Goal: Information Seeking & Learning: Learn about a topic

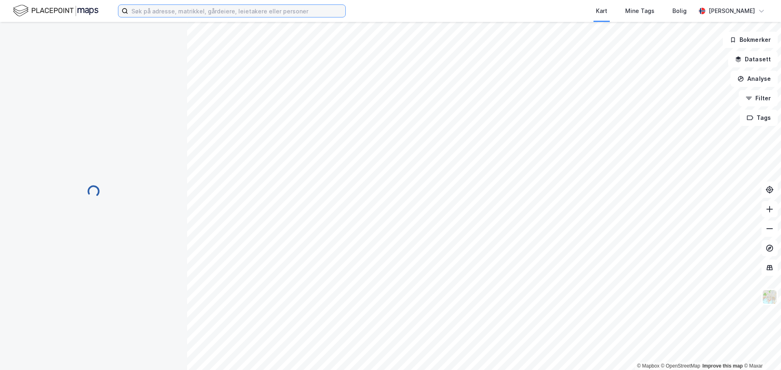
click at [203, 12] on input at bounding box center [236, 11] width 217 height 12
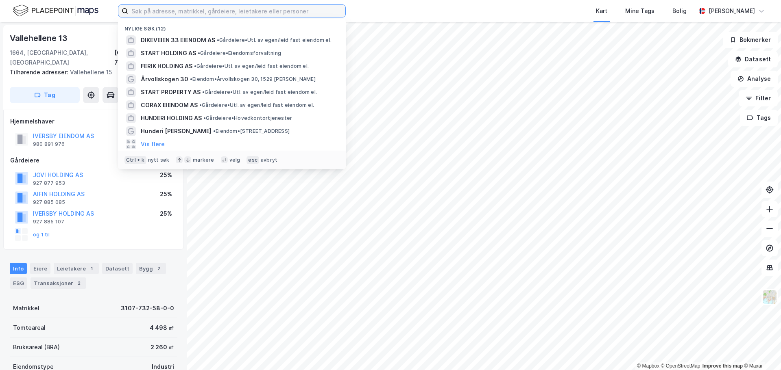
paste input "Start Holding AS"
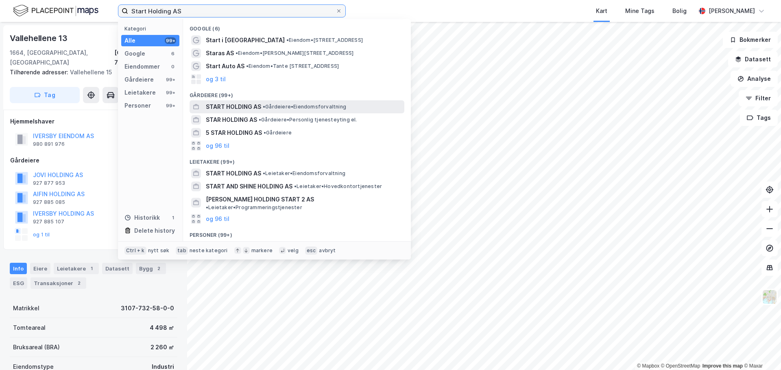
type input "Start Holding AS"
click at [250, 108] on span "START HOLDING AS" at bounding box center [233, 107] width 55 height 10
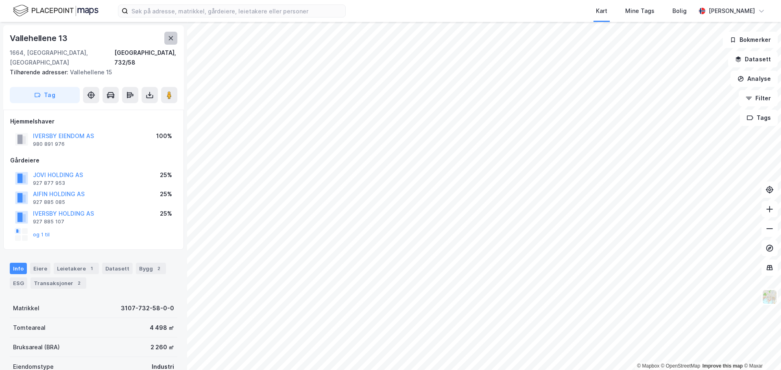
click at [167, 38] on button at bounding box center [170, 38] width 13 height 13
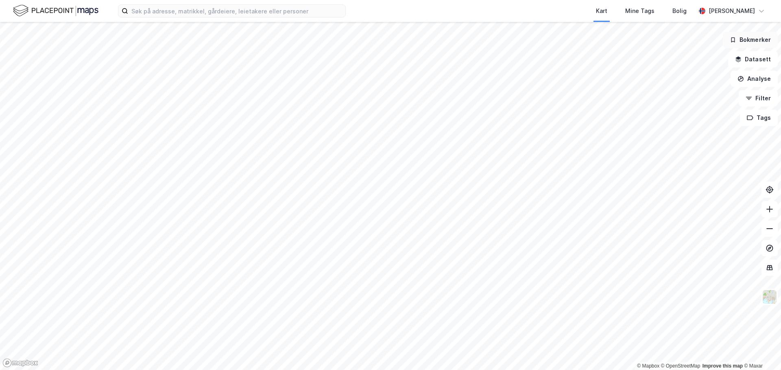
click at [762, 40] on button "Bokmerker" at bounding box center [750, 40] width 55 height 16
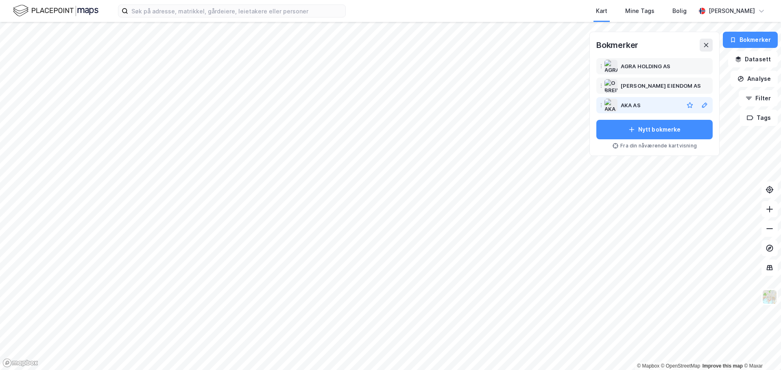
click at [629, 106] on div "AKA AS" at bounding box center [630, 105] width 20 height 10
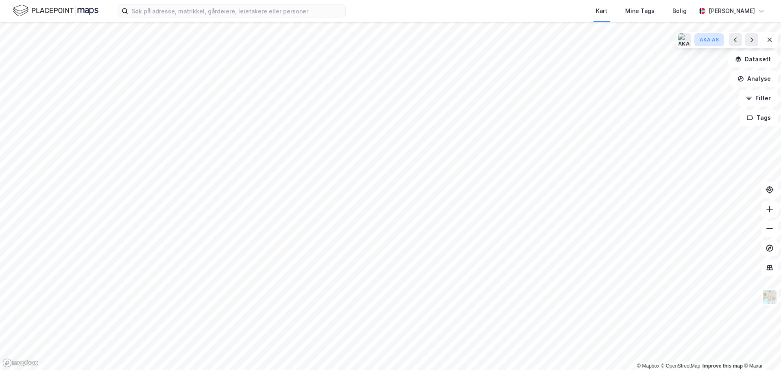
click at [710, 41] on div "AKA AS" at bounding box center [708, 40] width 19 height 7
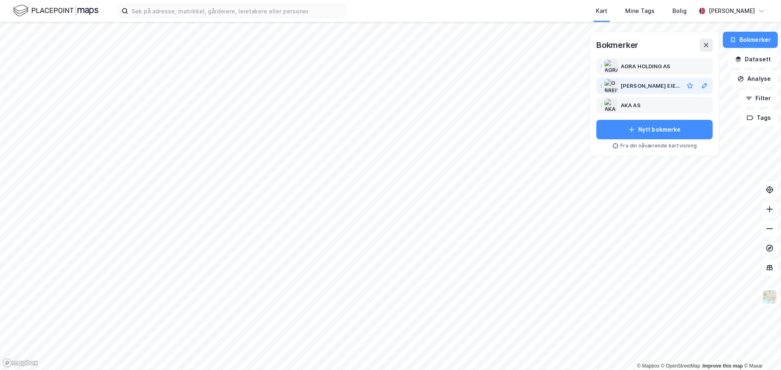
click at [642, 82] on div "O BREIVIK EIENDOM AS" at bounding box center [649, 86] width 59 height 10
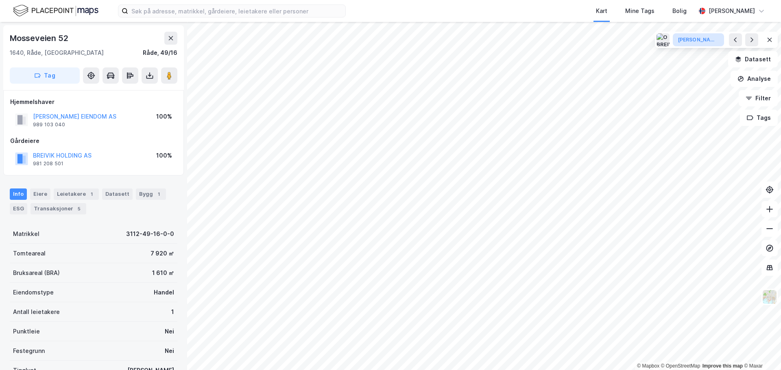
click at [693, 44] on button "O BREIVIK EIENDOM AS" at bounding box center [698, 39] width 51 height 13
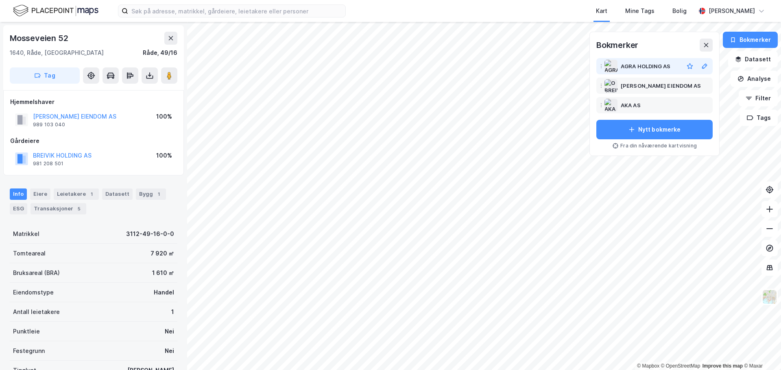
click at [649, 66] on div "AGRA HOLDING AS" at bounding box center [645, 66] width 50 height 10
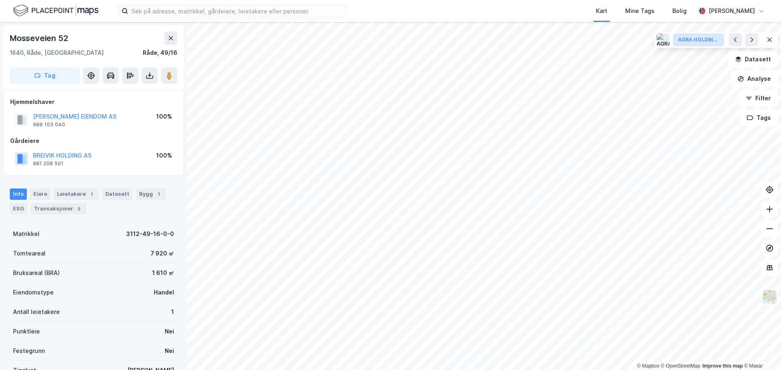
click at [697, 39] on div "AGRA HOLDING AS" at bounding box center [698, 40] width 41 height 7
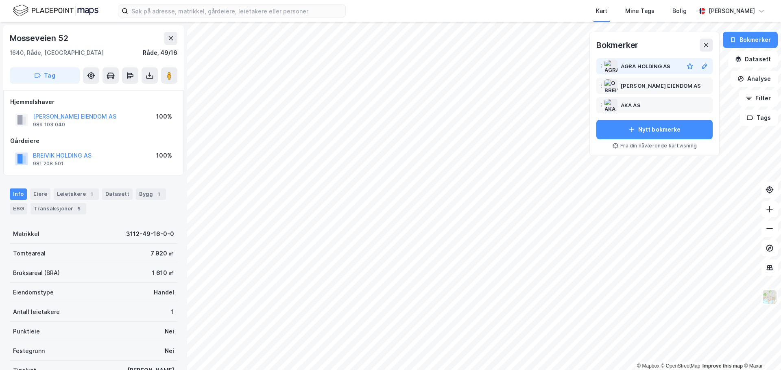
click at [645, 68] on div "AGRA HOLDING AS" at bounding box center [645, 66] width 50 height 10
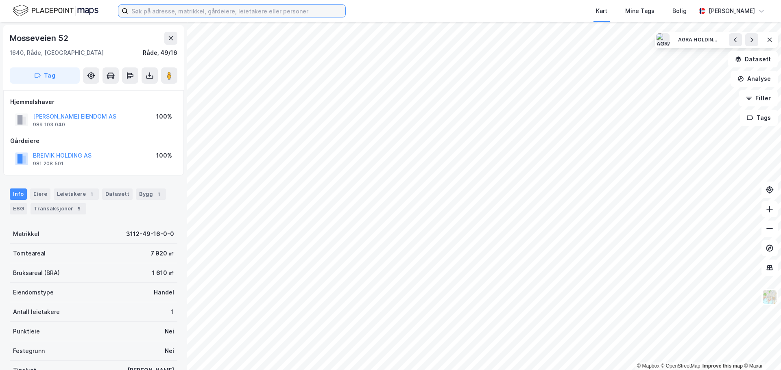
click at [192, 12] on input at bounding box center [236, 11] width 217 height 12
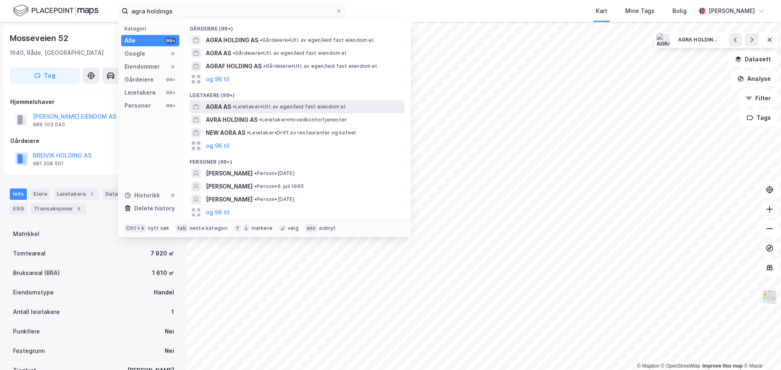
click at [216, 109] on span "AGRA AS" at bounding box center [218, 107] width 25 height 10
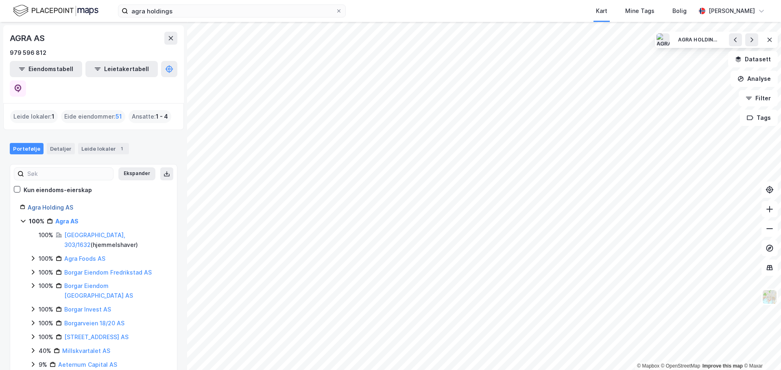
click at [54, 204] on link "Agra Holding AS" at bounding box center [51, 207] width 46 height 7
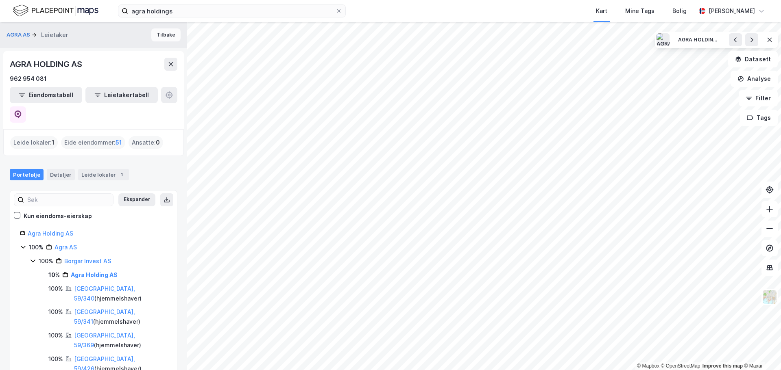
click at [165, 33] on button "Tilbake" at bounding box center [165, 34] width 29 height 13
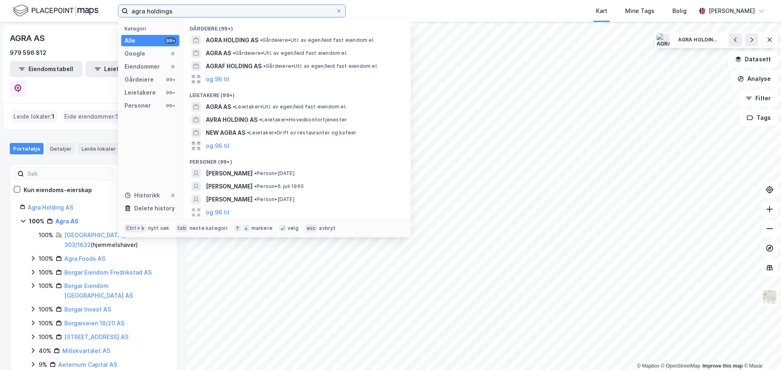
click at [211, 15] on input "agra holdings" at bounding box center [231, 11] width 207 height 12
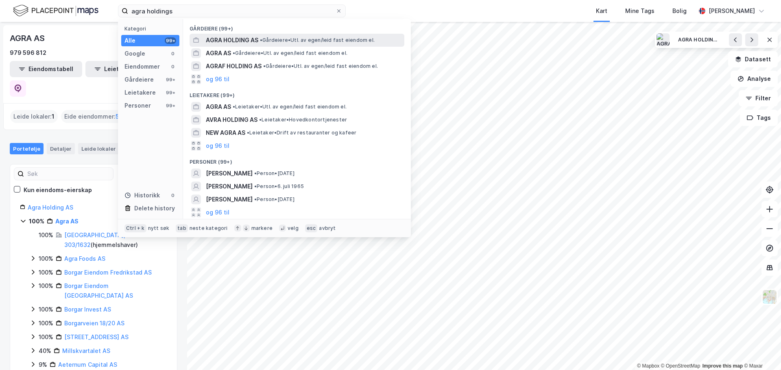
click at [266, 36] on div "AGRA HOLDING AS • Gårdeiere • Utl. av egen/leid fast eiendom el." at bounding box center [304, 40] width 197 height 10
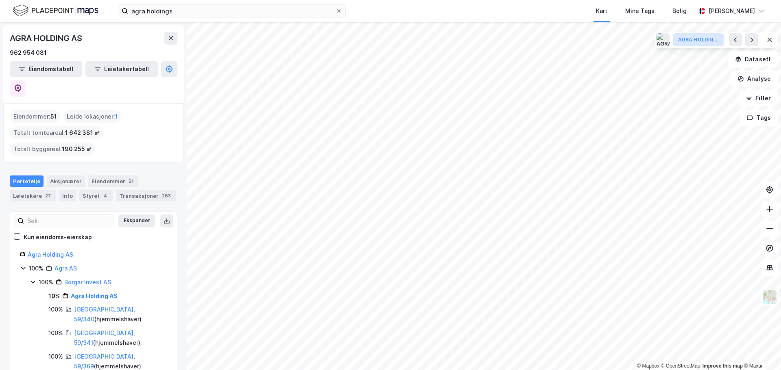
click at [700, 36] on button "AGRA HOLDING AS" at bounding box center [698, 39] width 51 height 13
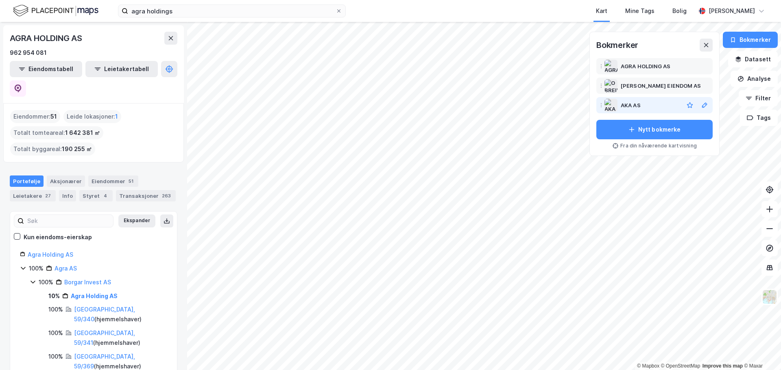
click at [625, 105] on div "AKA AS" at bounding box center [630, 105] width 20 height 10
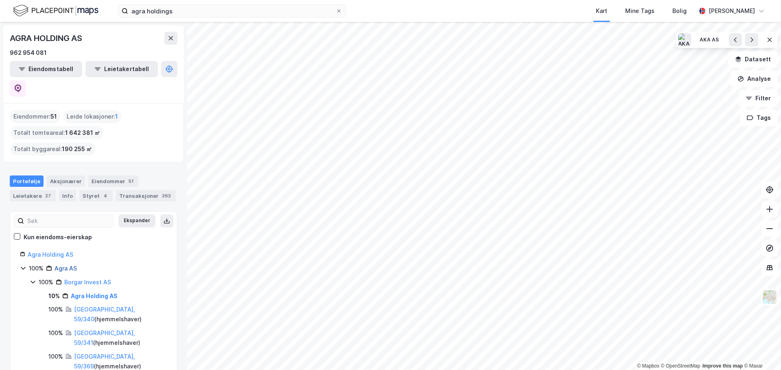
click at [65, 265] on link "Agra AS" at bounding box center [65, 268] width 22 height 7
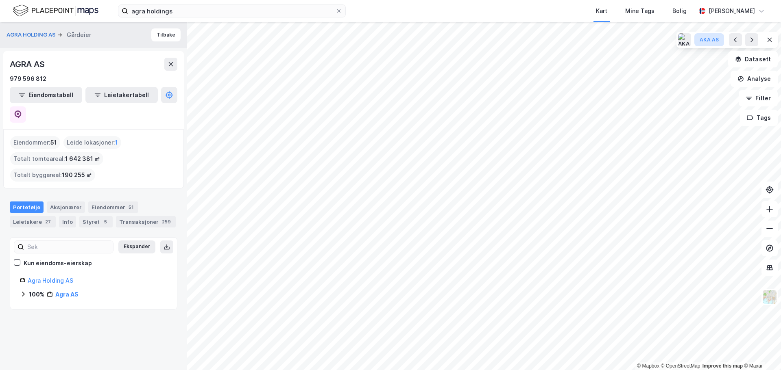
click at [702, 46] on button "AKA AS" at bounding box center [709, 39] width 30 height 13
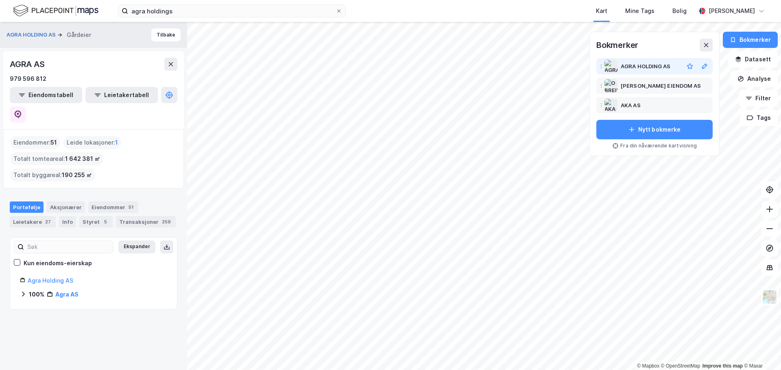
click at [639, 65] on div "AGRA HOLDING AS" at bounding box center [645, 66] width 50 height 10
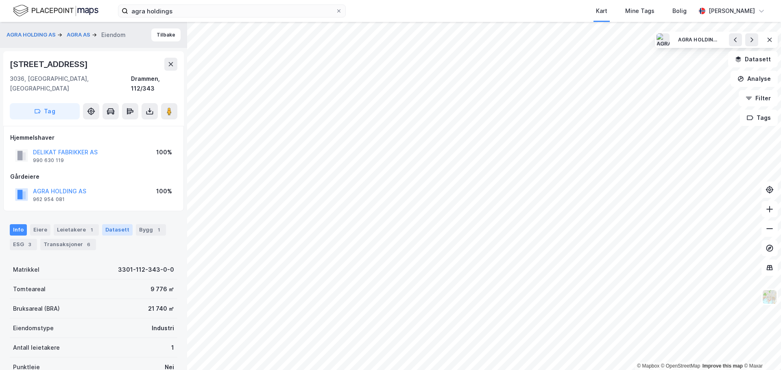
click at [111, 224] on div "Datasett" at bounding box center [117, 229] width 30 height 11
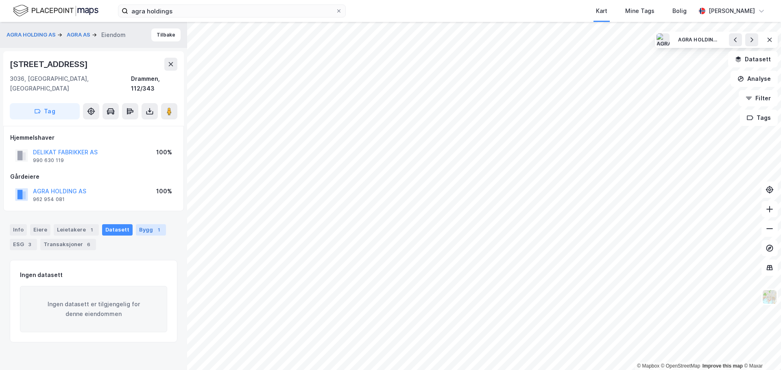
click at [144, 224] on div "Bygg 1" at bounding box center [151, 229] width 30 height 11
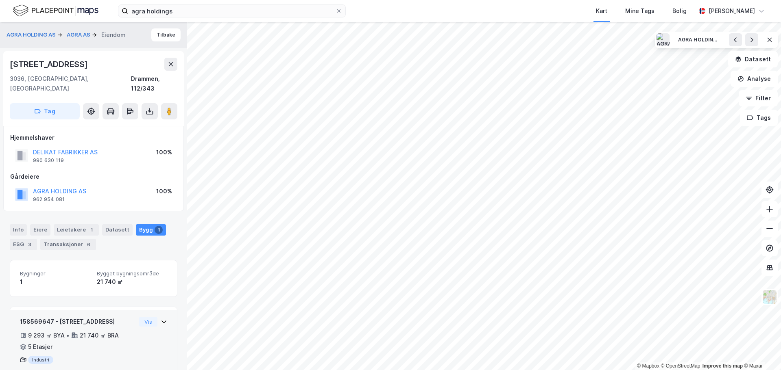
scroll to position [18, 0]
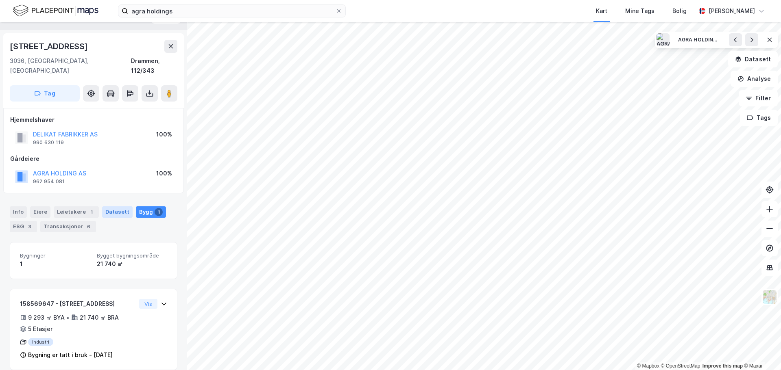
click at [118, 207] on div "Datasett" at bounding box center [117, 212] width 30 height 11
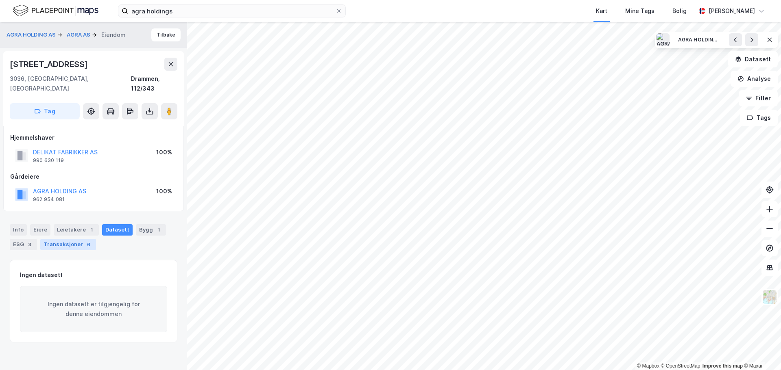
click at [62, 239] on div "Transaksjoner 6" at bounding box center [68, 244] width 56 height 11
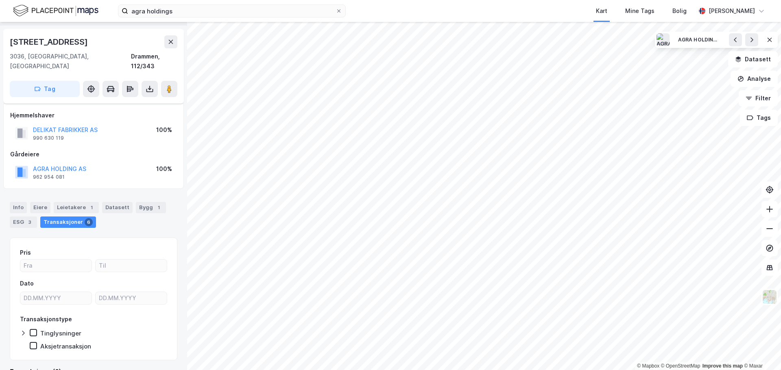
scroll to position [32, 0]
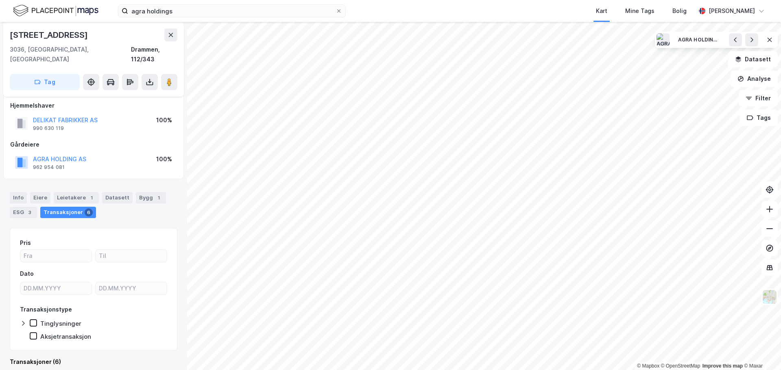
click at [69, 183] on div "Info Eiere Leietakere 1 Datasett Bygg 1 ESG 3 Transaksjoner 6" at bounding box center [93, 202] width 187 height 39
click at [39, 192] on div "Eiere" at bounding box center [40, 197] width 20 height 11
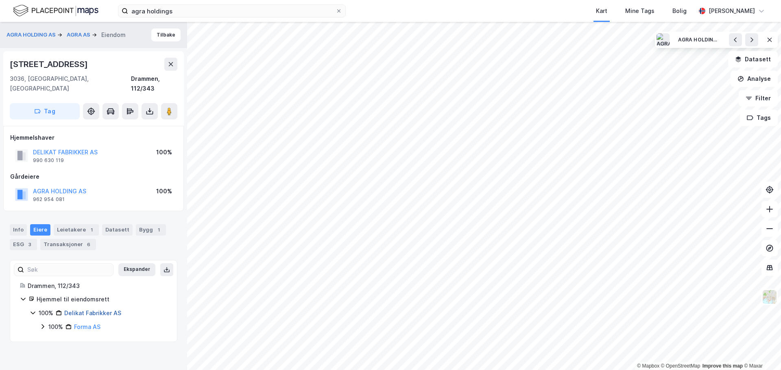
click at [98, 310] on link "Delikat Fabrikker AS" at bounding box center [92, 313] width 57 height 7
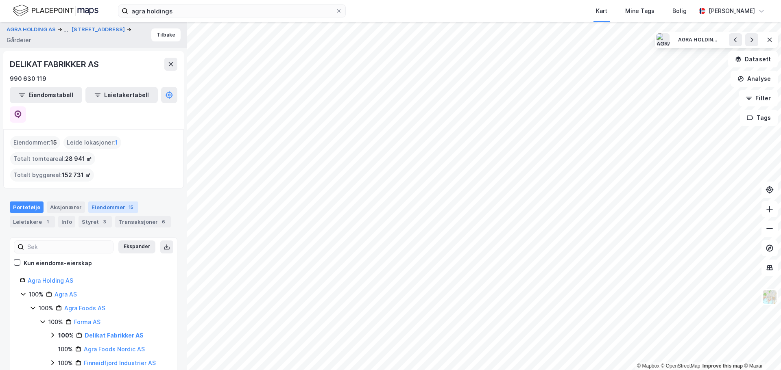
click at [98, 202] on div "Eiendommer 15" at bounding box center [113, 207] width 50 height 11
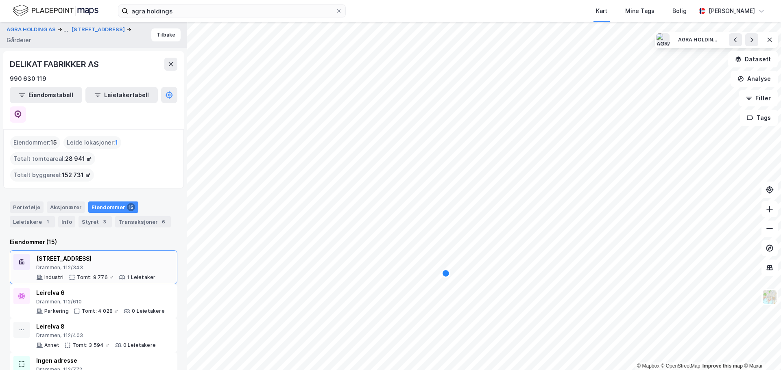
click at [83, 254] on div "Holmestrandsveien 72" at bounding box center [95, 259] width 119 height 10
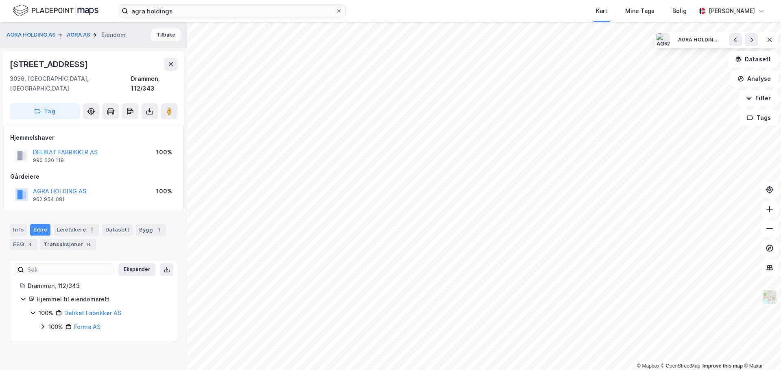
click at [159, 39] on button "Tilbake" at bounding box center [165, 34] width 29 height 13
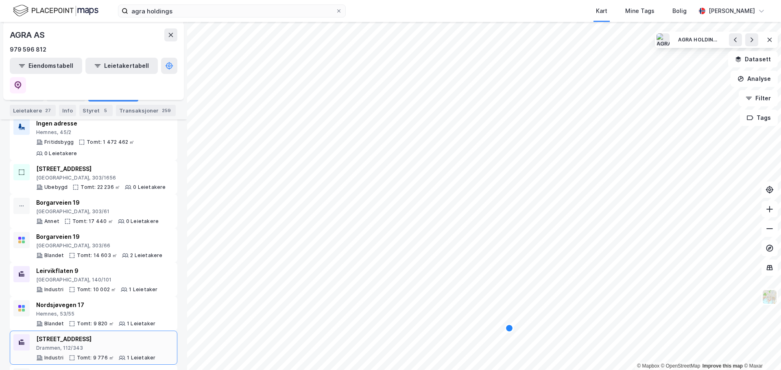
scroll to position [163, 0]
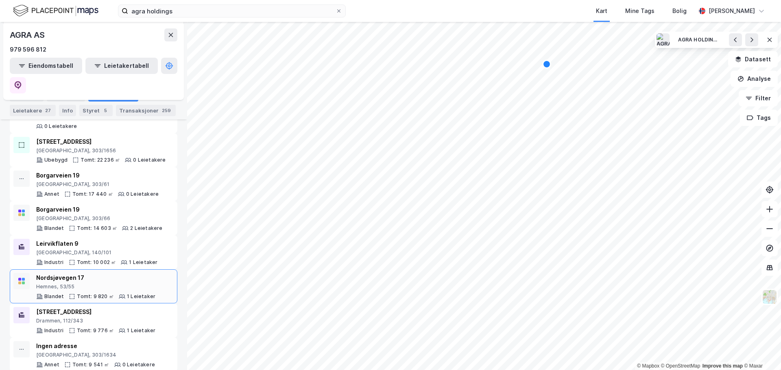
click at [63, 273] on div "Nordsjøvegen 17" at bounding box center [95, 278] width 119 height 10
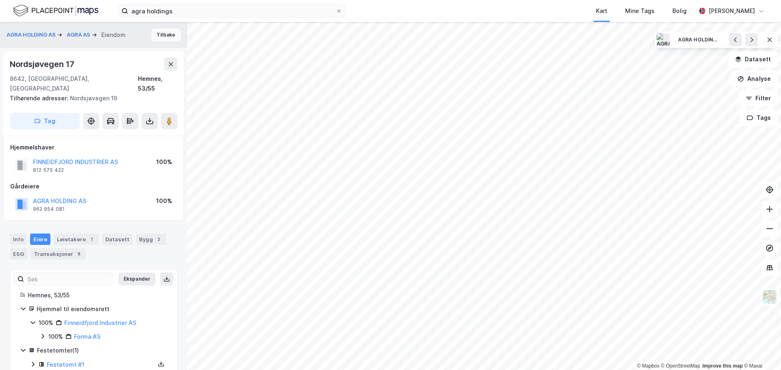
click at [166, 35] on button "Tilbake" at bounding box center [165, 34] width 29 height 13
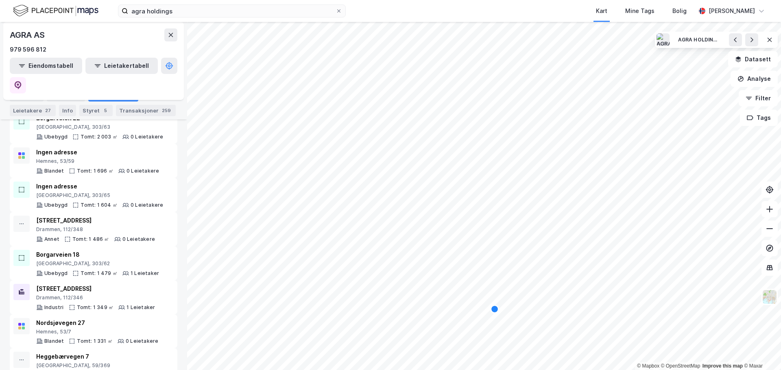
scroll to position [976, 0]
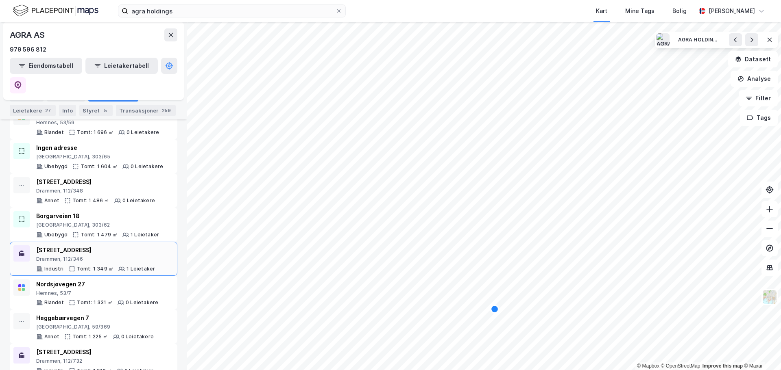
click at [70, 246] on div "Holmestrandsveien 72" at bounding box center [95, 251] width 119 height 10
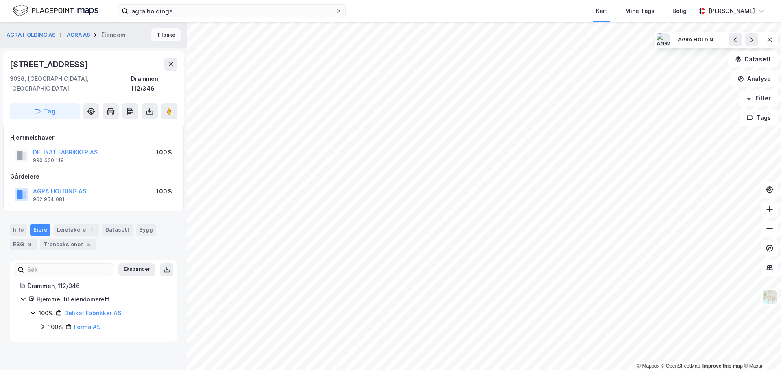
click at [167, 29] on button "Tilbake" at bounding box center [165, 34] width 29 height 13
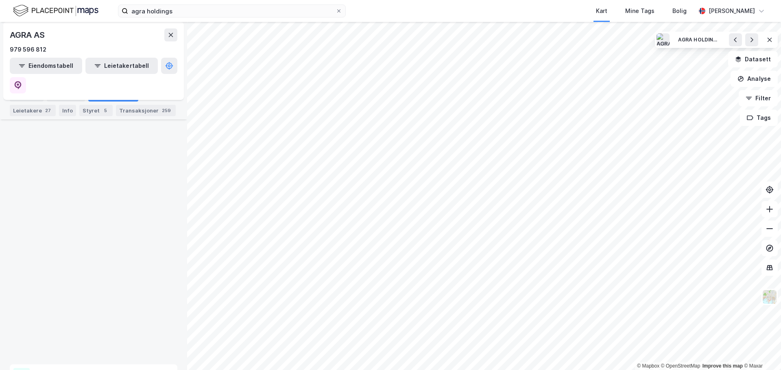
scroll to position [1624, 0]
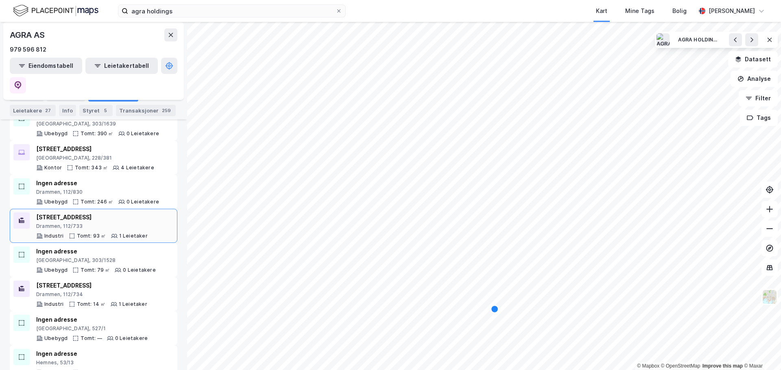
click at [74, 223] on div "Drammen, 112/733" at bounding box center [91, 226] width 111 height 7
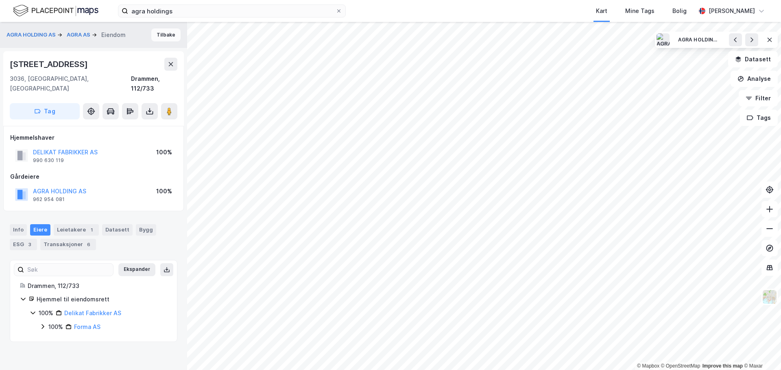
click at [163, 33] on button "Tilbake" at bounding box center [165, 34] width 29 height 13
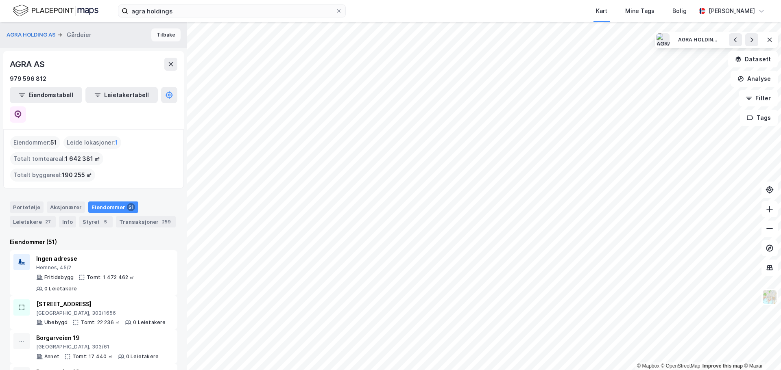
click at [158, 31] on button "Tilbake" at bounding box center [165, 34] width 29 height 13
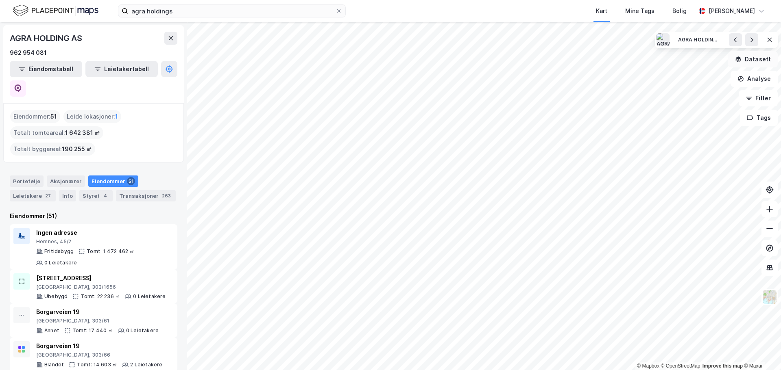
click at [758, 57] on button "Datasett" at bounding box center [753, 59] width 50 height 16
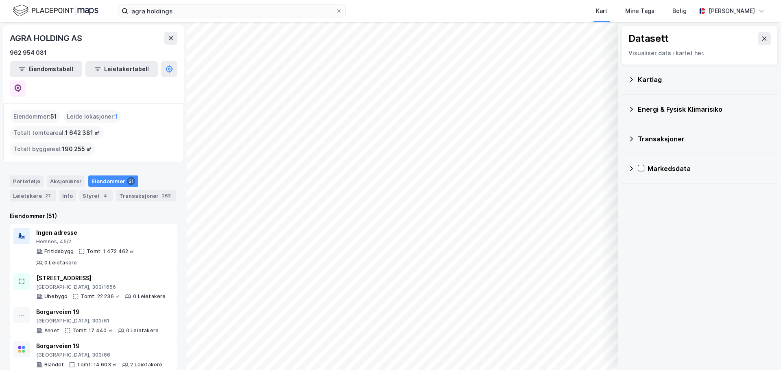
click at [660, 107] on div "Energi & Fysisk Klimarisiko" at bounding box center [704, 109] width 133 height 10
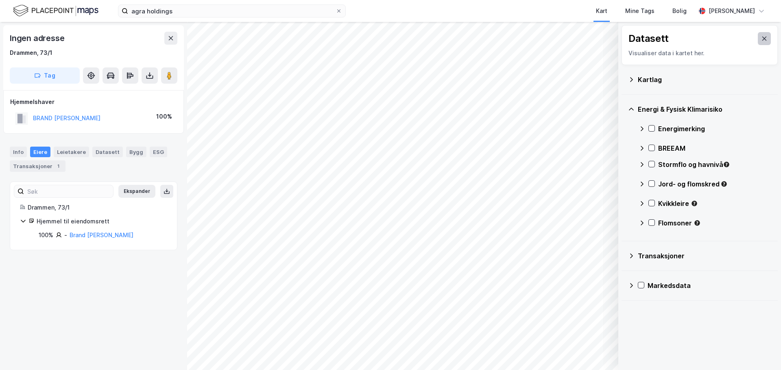
click at [761, 40] on icon at bounding box center [764, 38] width 7 height 7
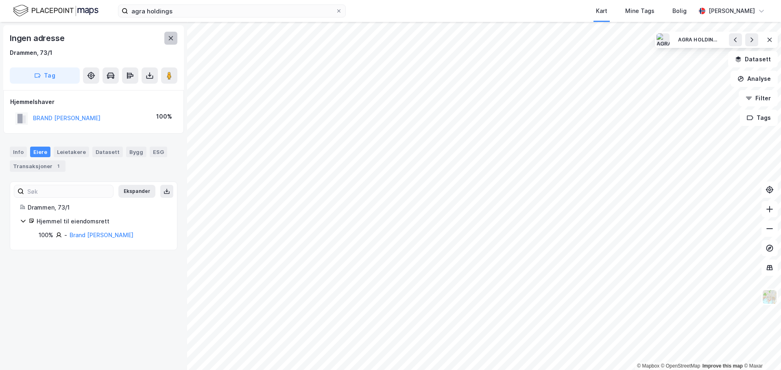
click at [172, 37] on icon at bounding box center [171, 38] width 4 height 4
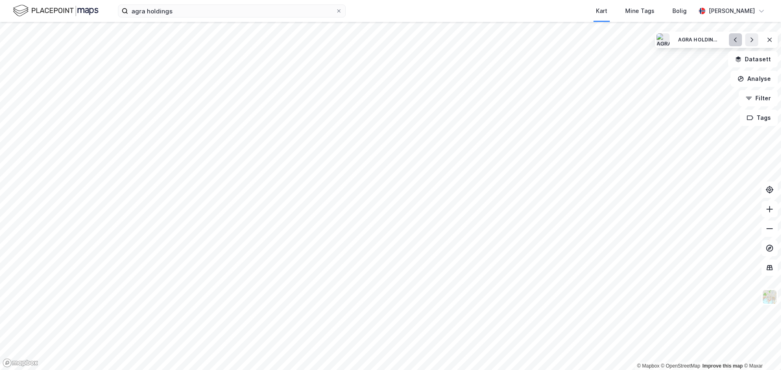
click at [734, 39] on icon at bounding box center [735, 40] width 7 height 7
click at [734, 39] on icon at bounding box center [735, 39] width 3 height 4
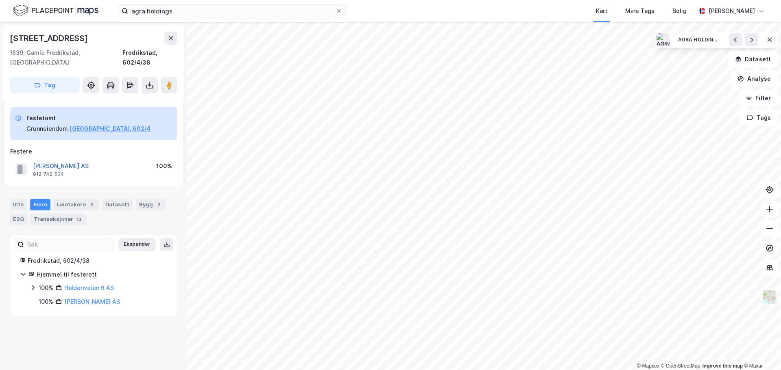
click at [0, 0] on button "JOTNE HOLLUNG AS" at bounding box center [0, 0] width 0 height 0
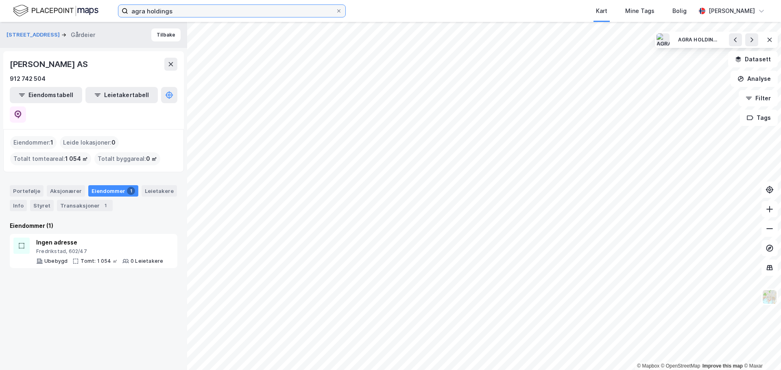
click at [251, 8] on input "agra holdings" at bounding box center [231, 11] width 207 height 12
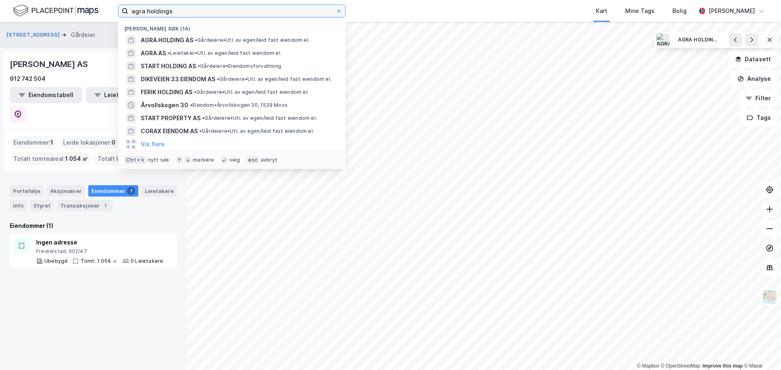
drag, startPoint x: 250, startPoint y: 9, endPoint x: 117, endPoint y: 15, distance: 133.1
click at [117, 15] on div "agra holdings Nylige søk (14) AGRA HOLDING AS • Gårdeiere • Utl. av egen/leid f…" at bounding box center [390, 11] width 781 height 22
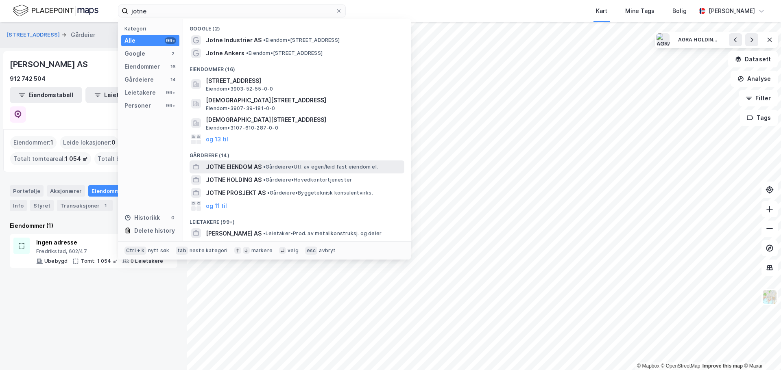
click at [329, 164] on span "• Gårdeiere • Utl. av egen/leid fast eiendom el." at bounding box center [320, 167] width 115 height 7
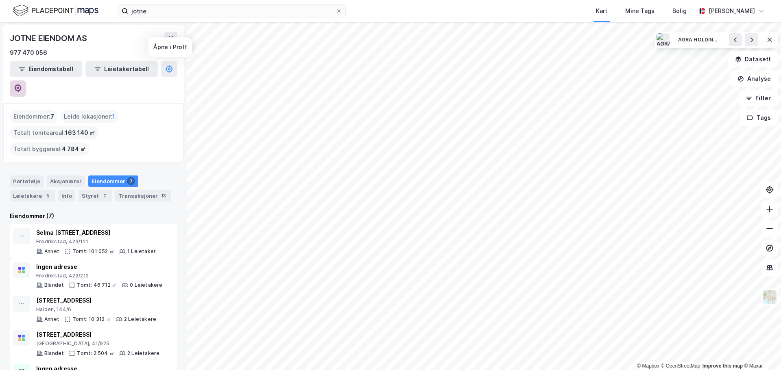
click at [22, 85] on icon at bounding box center [18, 89] width 8 height 8
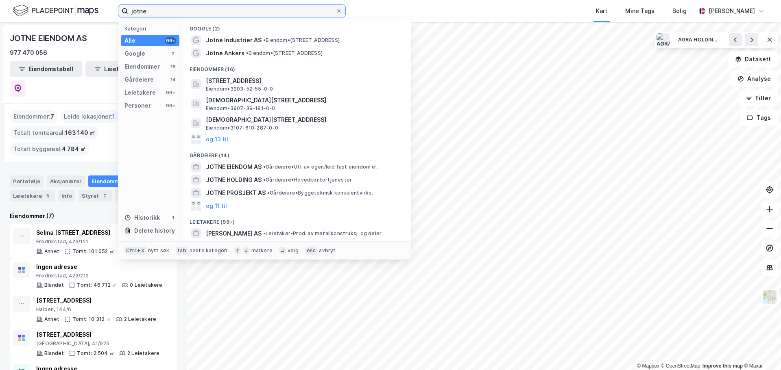
drag, startPoint x: 181, startPoint y: 11, endPoint x: 127, endPoint y: 13, distance: 54.1
click at [127, 13] on label "jotne" at bounding box center [232, 10] width 228 height 13
paste input "Stoltz Eiendom"
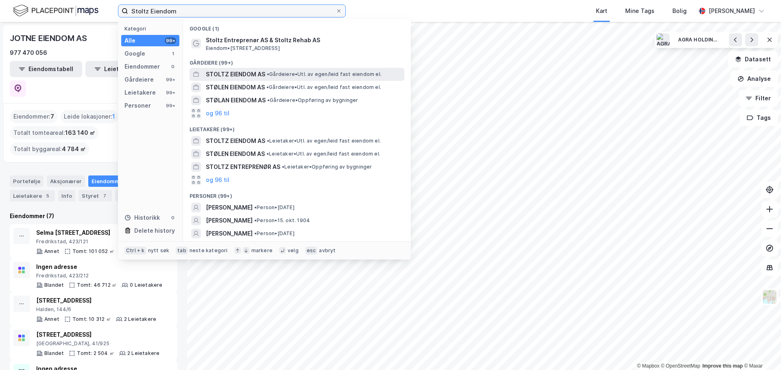
type input "Stoltz Eiendom"
click at [247, 75] on span "STOLTZ EIENDOM AS" at bounding box center [235, 75] width 59 height 10
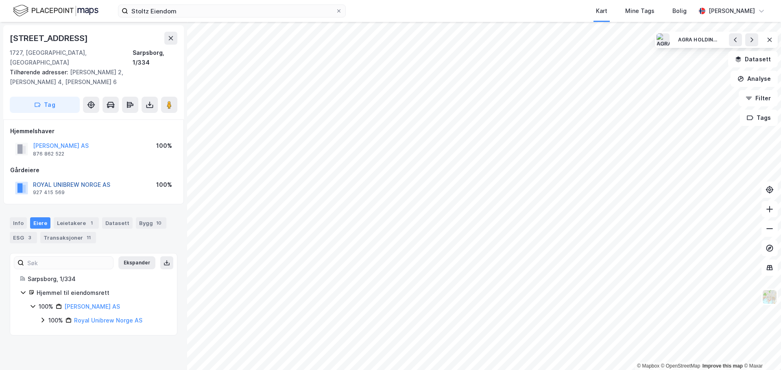
click at [0, 0] on button "ROYAL UNIBREW NORGE AS" at bounding box center [0, 0] width 0 height 0
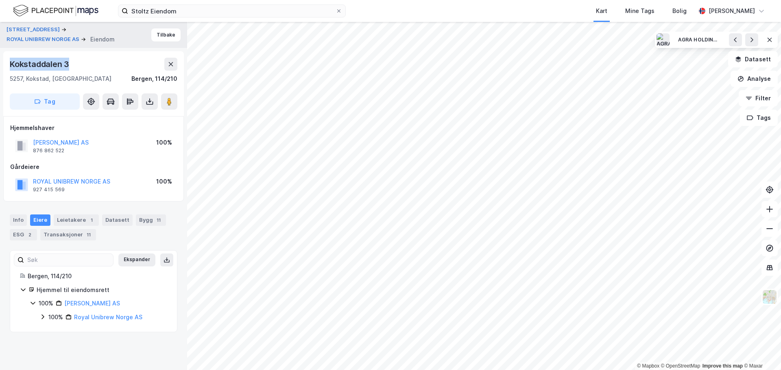
drag, startPoint x: 69, startPoint y: 65, endPoint x: 10, endPoint y: 67, distance: 58.6
click at [10, 67] on div "Kokstaddalen 3" at bounding box center [40, 64] width 61 height 13
copy div "Kokstaddalen 3"
click at [59, 61] on div "Kokstaddalen 3" at bounding box center [40, 64] width 61 height 13
drag, startPoint x: 69, startPoint y: 63, endPoint x: 9, endPoint y: 65, distance: 59.8
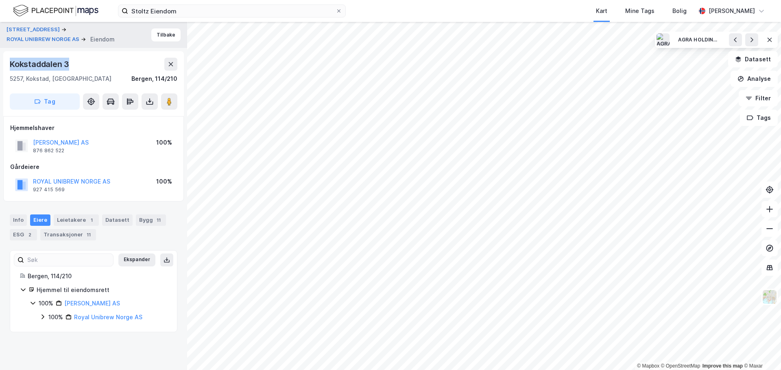
click at [9, 65] on div "Kokstaddalen 3 5257, Kokstad, Vestland Bergen, 114/210 Tag" at bounding box center [93, 83] width 181 height 65
copy div "Kokstaddalen 3"
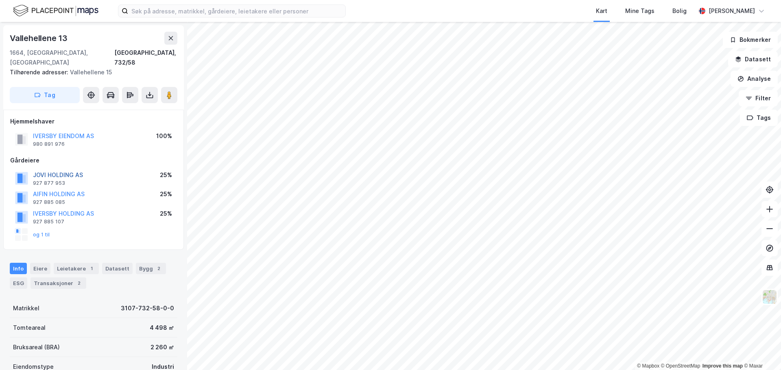
click at [0, 0] on button "JOVI HOLDING AS" at bounding box center [0, 0] width 0 height 0
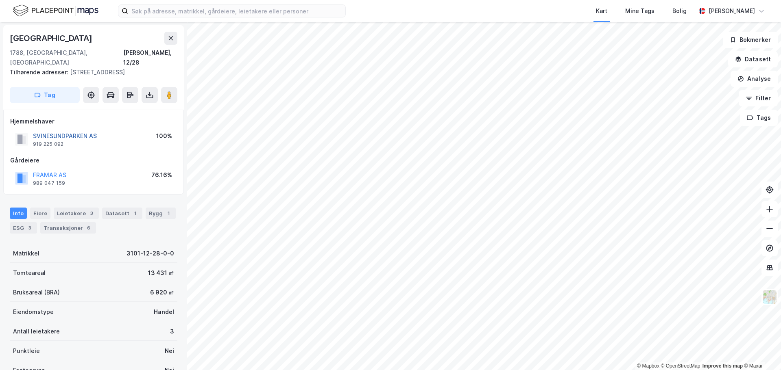
click at [0, 0] on button "SVINESUNDPARKEN AS" at bounding box center [0, 0] width 0 height 0
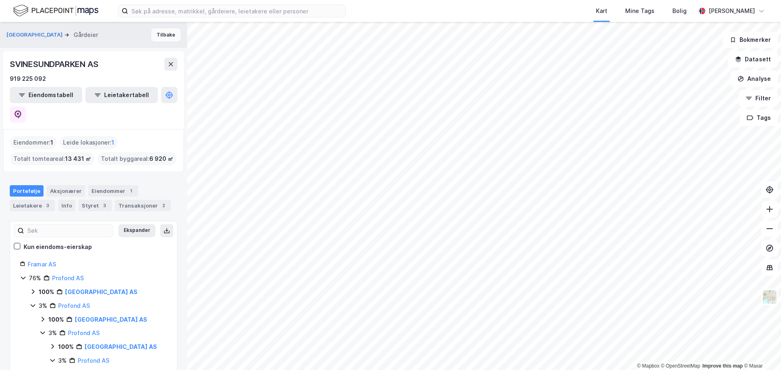
click at [151, 33] on button "Tilbake" at bounding box center [165, 34] width 29 height 13
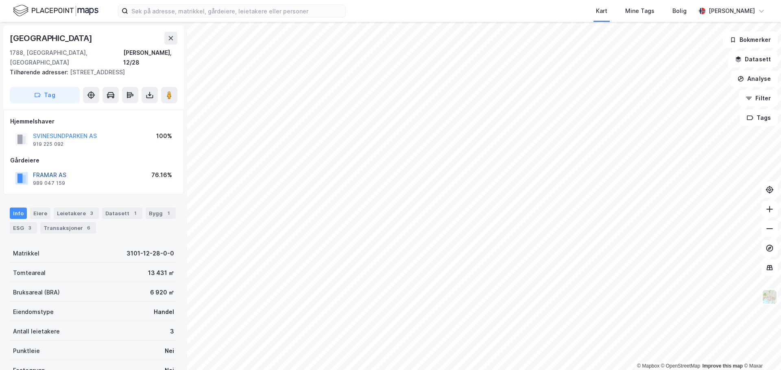
click at [0, 0] on button "FRAMAR AS" at bounding box center [0, 0] width 0 height 0
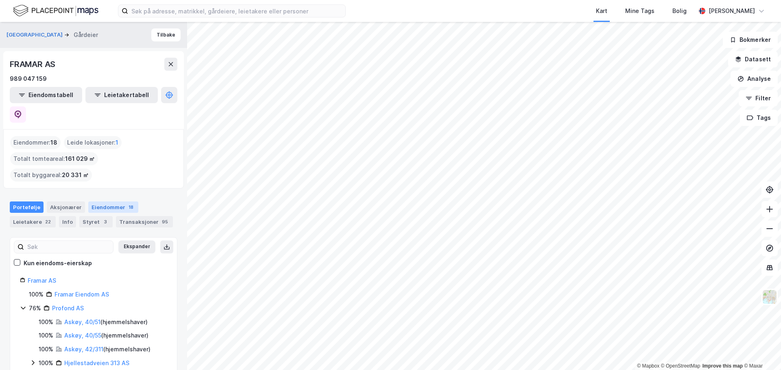
click at [114, 202] on div "Eiendommer 18" at bounding box center [113, 207] width 50 height 11
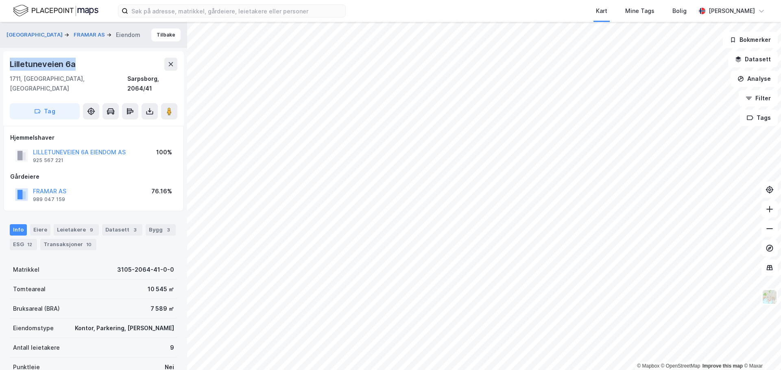
drag, startPoint x: 74, startPoint y: 65, endPoint x: 9, endPoint y: 71, distance: 65.3
click at [9, 71] on div "Lilletuneveien 6a 1711, Sarpsborg, Østfold Sarpsborg, 2064/41 Tag" at bounding box center [93, 88] width 181 height 75
copy div "Lilletuneveien 6a"
click at [160, 37] on button "Tilbake" at bounding box center [165, 34] width 29 height 13
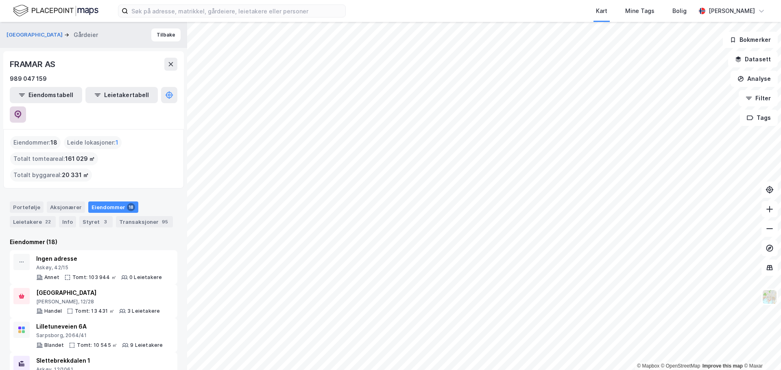
click at [22, 111] on icon at bounding box center [18, 115] width 8 height 8
click at [160, 34] on button "Tilbake" at bounding box center [165, 34] width 29 height 13
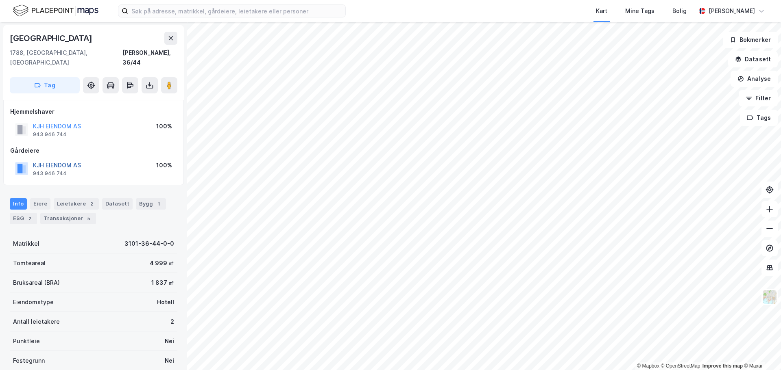
click at [0, 0] on button "KJH EIENDOM AS" at bounding box center [0, 0] width 0 height 0
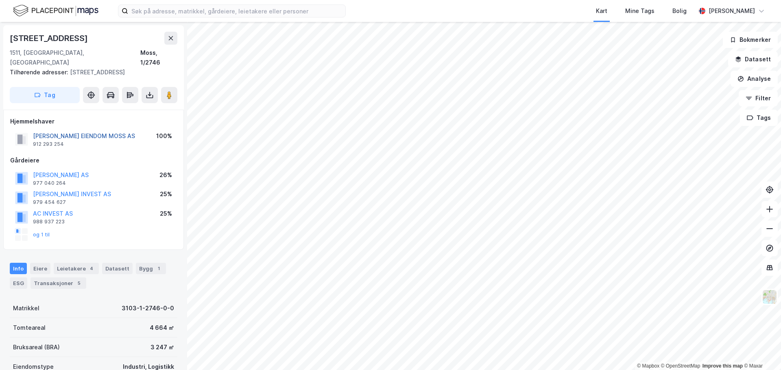
click at [0, 0] on button "HESSELBERG EIENDOM MOSS AS" at bounding box center [0, 0] width 0 height 0
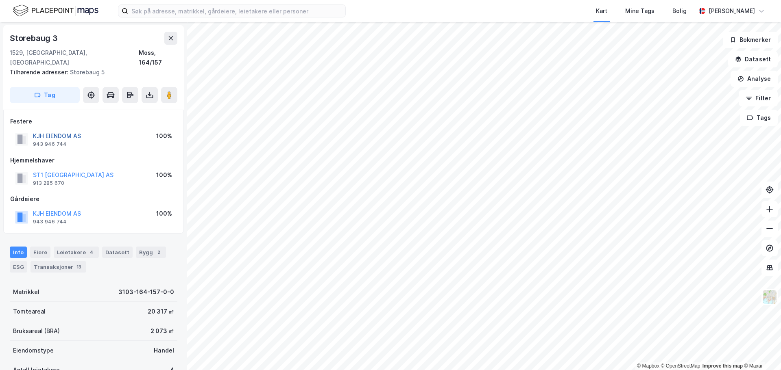
click at [0, 0] on button "KJH EIENDOM AS" at bounding box center [0, 0] width 0 height 0
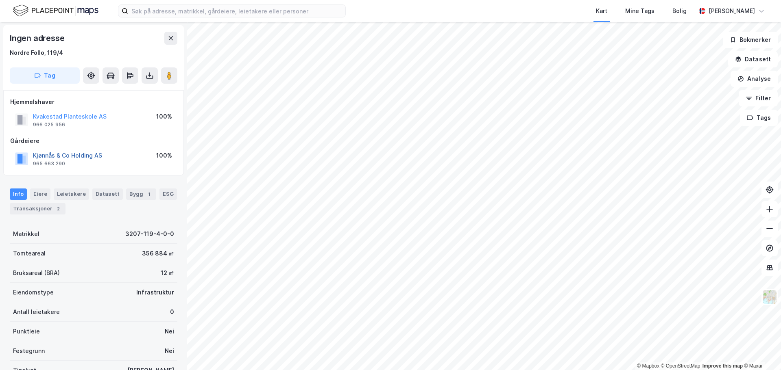
click at [0, 0] on button "Kjønnås & Co Holding AS" at bounding box center [0, 0] width 0 height 0
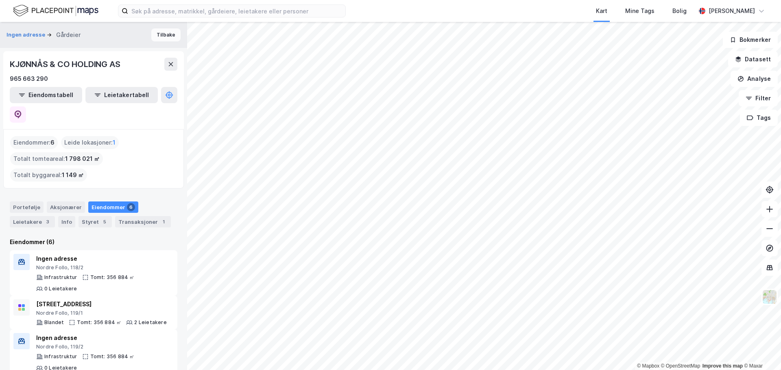
click at [168, 36] on button "Tilbake" at bounding box center [165, 34] width 29 height 13
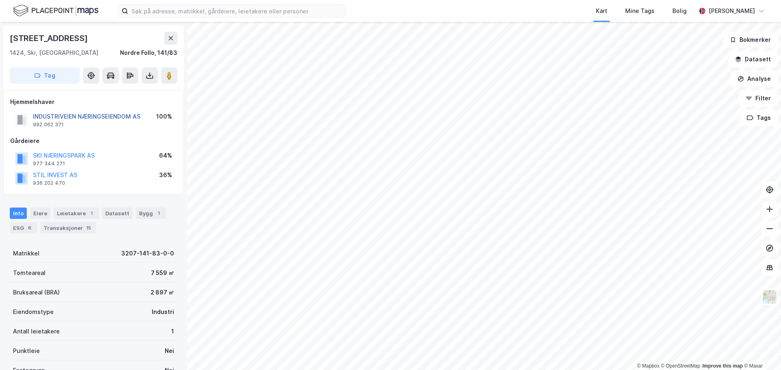
click at [0, 0] on button "INDUSTRIVEIEN NÆRINGSEIENDOM AS" at bounding box center [0, 0] width 0 height 0
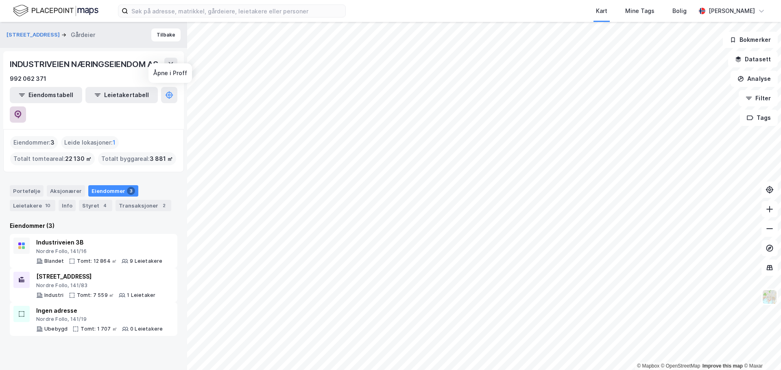
click at [22, 111] on icon at bounding box center [18, 115] width 7 height 8
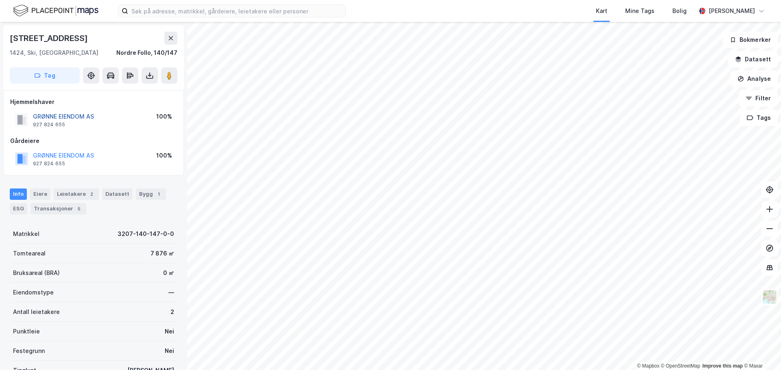
click at [0, 0] on button "GRØNNE EIENDOM AS" at bounding box center [0, 0] width 0 height 0
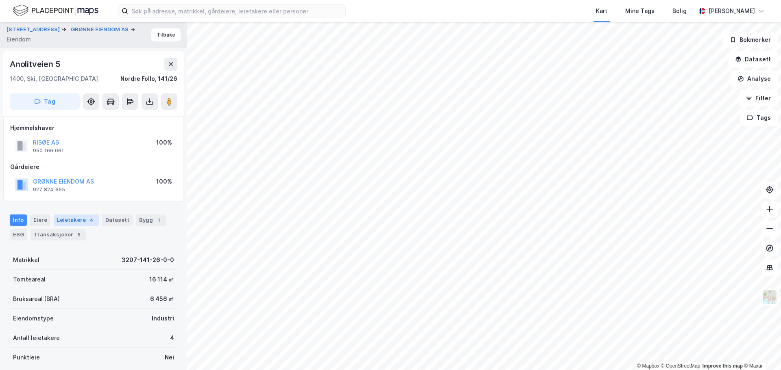
click at [79, 217] on div "Leietakere 4" at bounding box center [76, 220] width 45 height 11
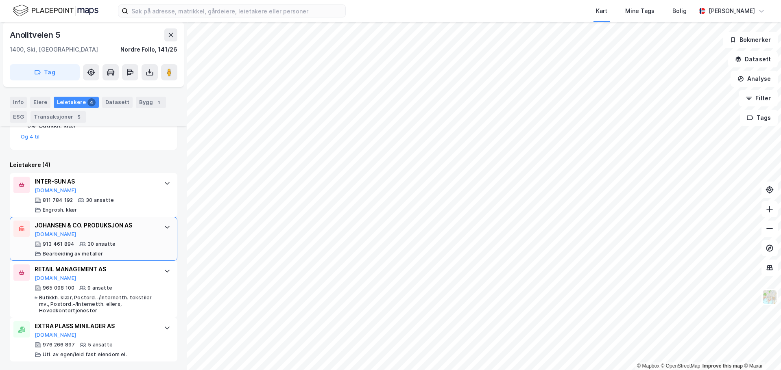
scroll to position [225, 0]
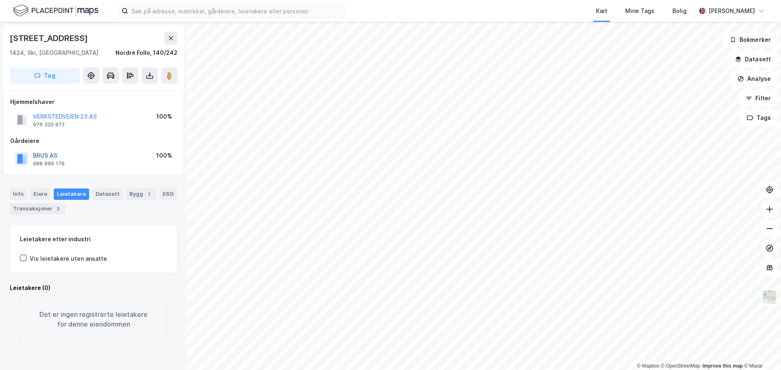
click at [0, 0] on button "BRUS AS" at bounding box center [0, 0] width 0 height 0
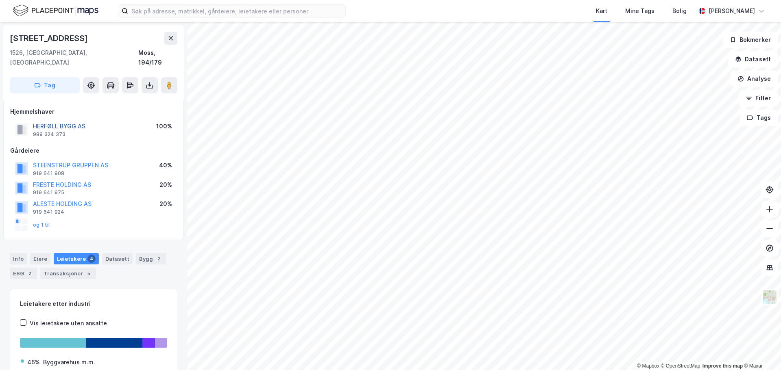
click at [0, 0] on button "HERFØLL BYGG AS" at bounding box center [0, 0] width 0 height 0
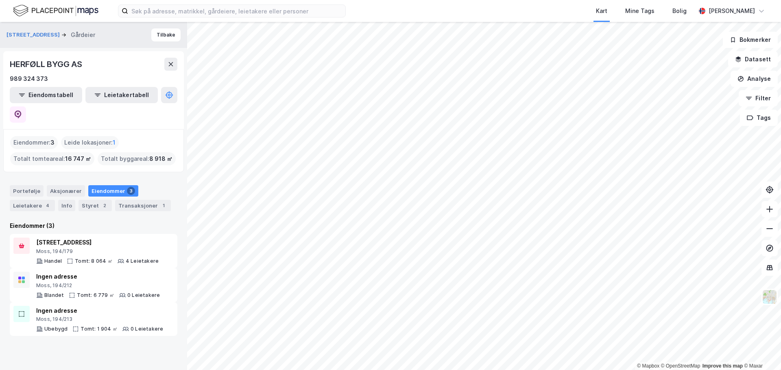
click at [176, 33] on div "Varnaveien 31 Gårdeier Tilbake" at bounding box center [93, 35] width 187 height 26
click at [155, 35] on button "Tilbake" at bounding box center [165, 34] width 29 height 13
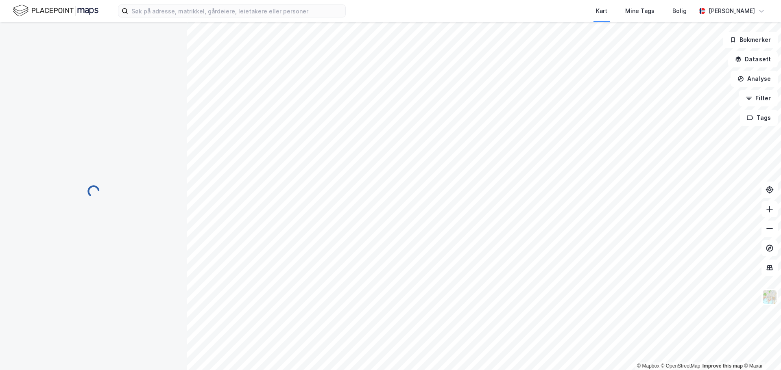
scroll to position [2, 0]
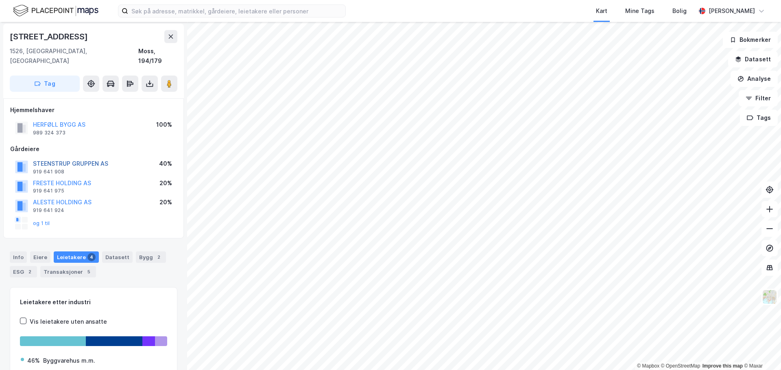
click at [0, 0] on button "STEENSTRUP GRUPPEN AS" at bounding box center [0, 0] width 0 height 0
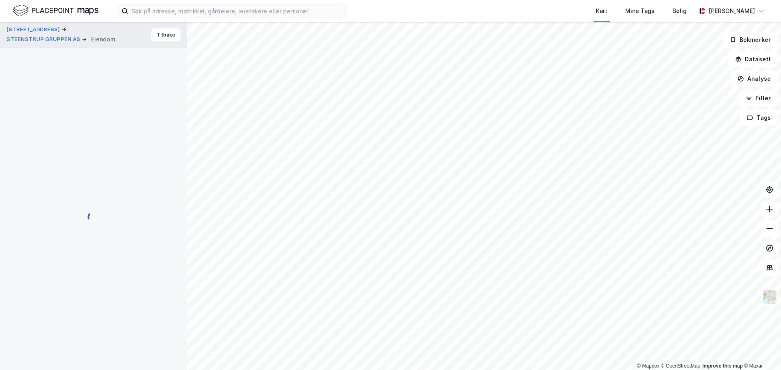
scroll to position [2, 0]
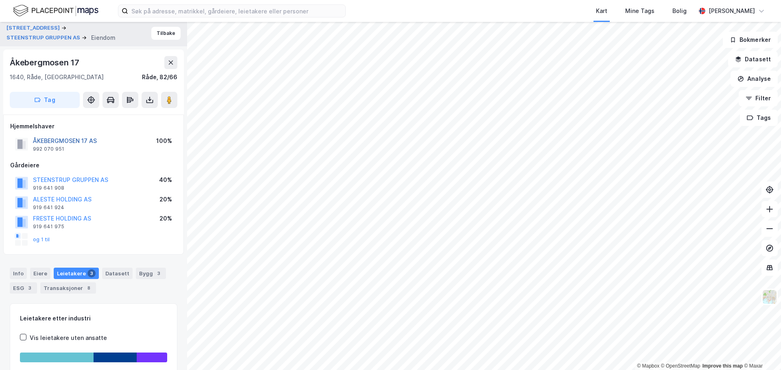
click at [0, 0] on button "ÅKEBERGMOSEN 17 AS" at bounding box center [0, 0] width 0 height 0
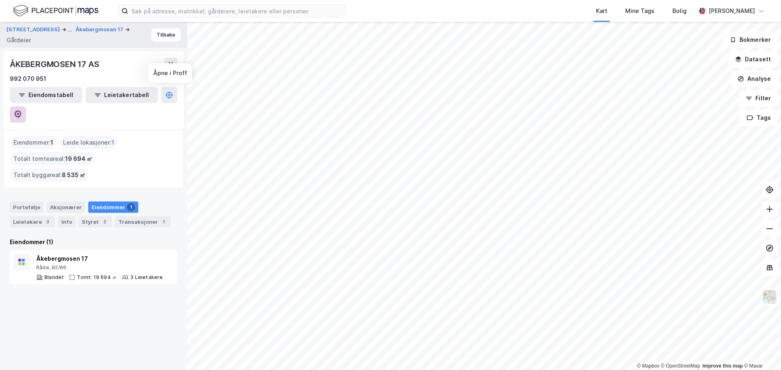
click at [22, 111] on icon at bounding box center [18, 115] width 7 height 8
drag, startPoint x: 102, startPoint y: 66, endPoint x: 10, endPoint y: 65, distance: 91.5
click at [10, 65] on div "ÅKEBERGMOSEN 17 AS" at bounding box center [55, 64] width 91 height 13
copy div "ÅKEBERGMOSEN 17 AS"
click at [105, 61] on div "ÅKEBERGMOSEN 17 AS" at bounding box center [94, 64] width 168 height 13
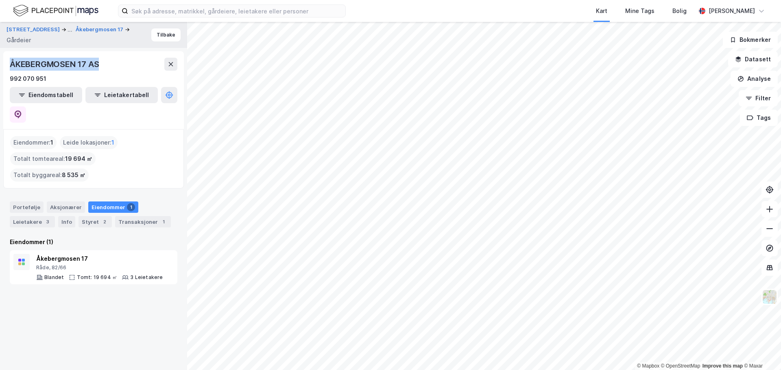
drag, startPoint x: 102, startPoint y: 65, endPoint x: 10, endPoint y: 61, distance: 92.4
click at [10, 61] on div "ÅKEBERGMOSEN 17 AS" at bounding box center [94, 64] width 168 height 13
copy div "ÅKEBERGMOSEN 17 AS"
click at [98, 64] on div "ÅKEBERGMOSEN 17 AS" at bounding box center [55, 64] width 91 height 13
drag, startPoint x: 101, startPoint y: 66, endPoint x: 10, endPoint y: 65, distance: 91.1
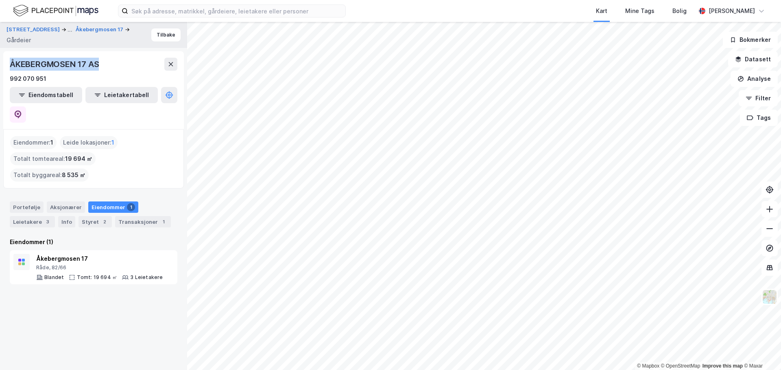
click at [10, 65] on div "ÅKEBERGMOSEN 17 AS" at bounding box center [55, 64] width 91 height 13
copy div "ÅKEBERGMOSEN 17 AS"
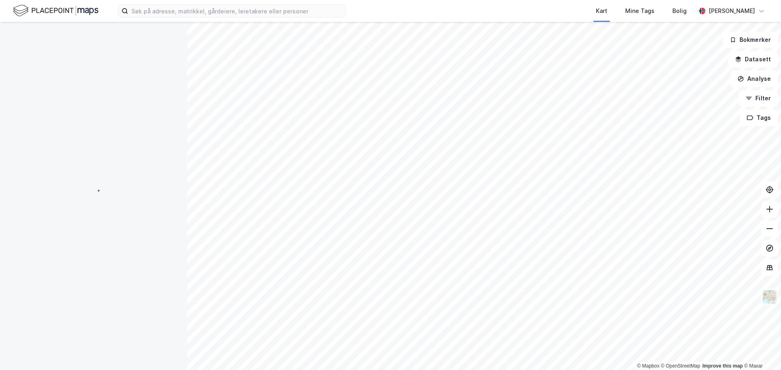
scroll to position [2, 0]
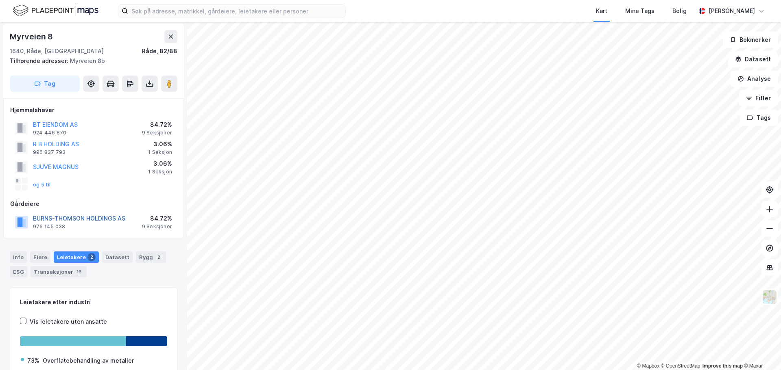
click at [0, 0] on button "BURNS-THOMSON HOLDINGS AS" at bounding box center [0, 0] width 0 height 0
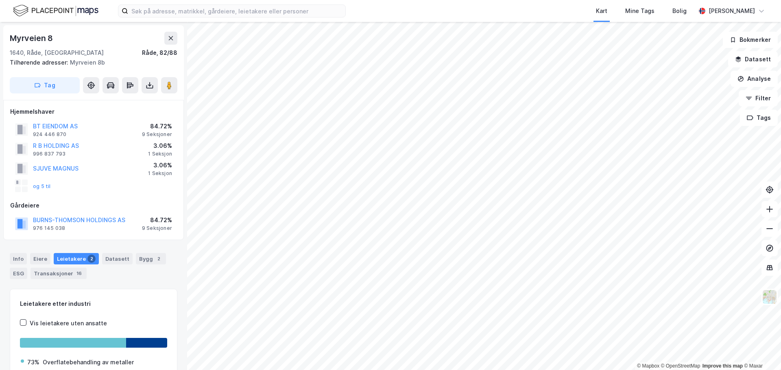
scroll to position [2, 0]
click at [0, 0] on button "BT EIENDOM AS" at bounding box center [0, 0] width 0 height 0
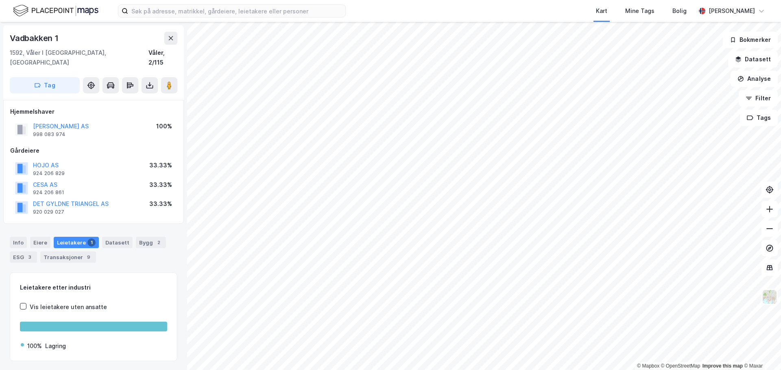
scroll to position [2, 0]
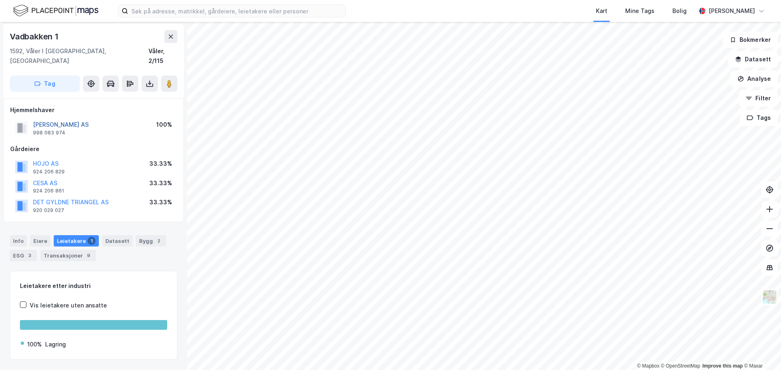
click at [0, 0] on button "HECHLA VADBAKKEN AS" at bounding box center [0, 0] width 0 height 0
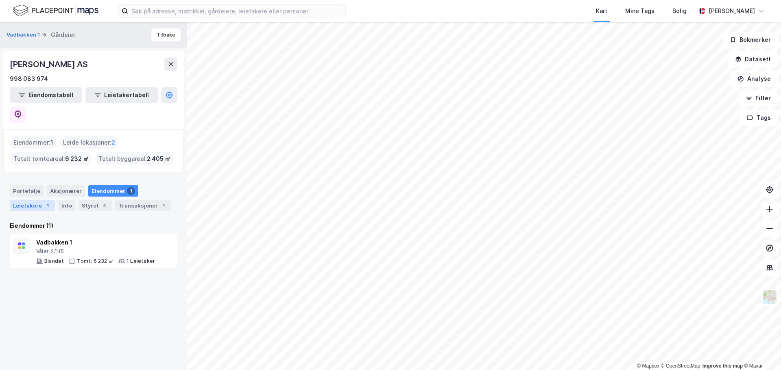
click at [32, 200] on div "Leietakere 1" at bounding box center [32, 205] width 45 height 11
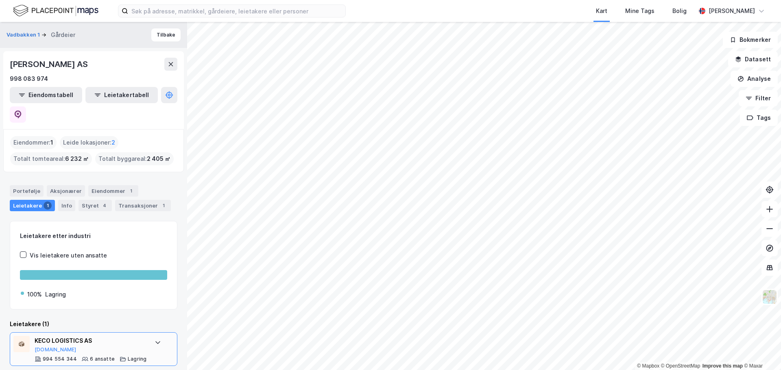
click at [59, 336] on div "KECO LOGISTICS AS" at bounding box center [91, 341] width 112 height 10
click at [54, 336] on div "KECO LOGISTICS AS" at bounding box center [91, 341] width 112 height 10
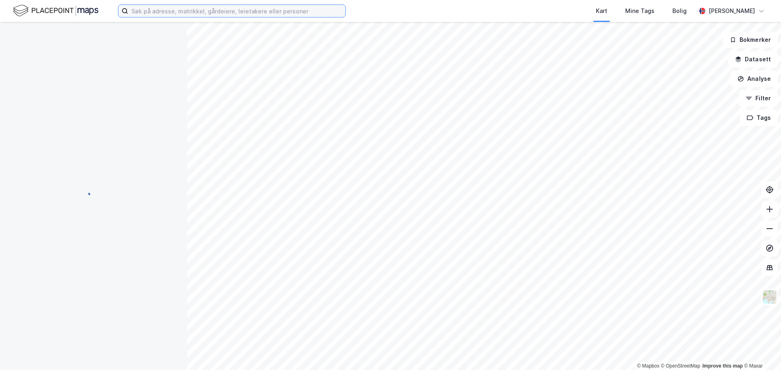
click at [257, 13] on input at bounding box center [236, 11] width 217 height 12
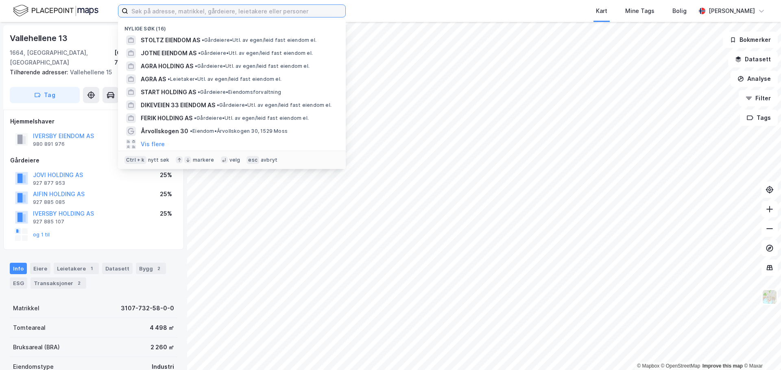
paste input "Herføll Eiendom AS"
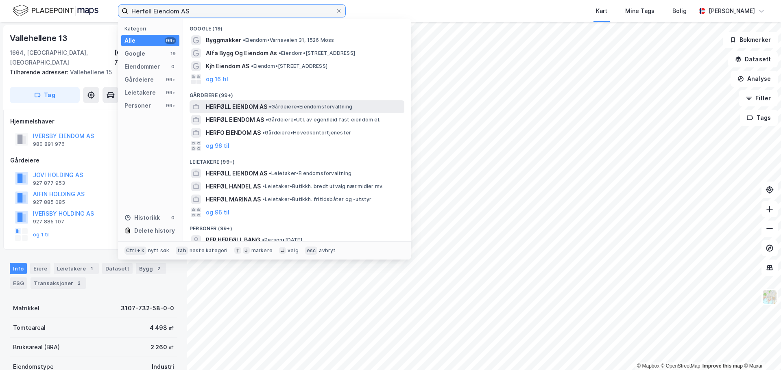
type input "Herføll Eiendom AS"
click at [271, 107] on span "•" at bounding box center [270, 107] width 2 height 6
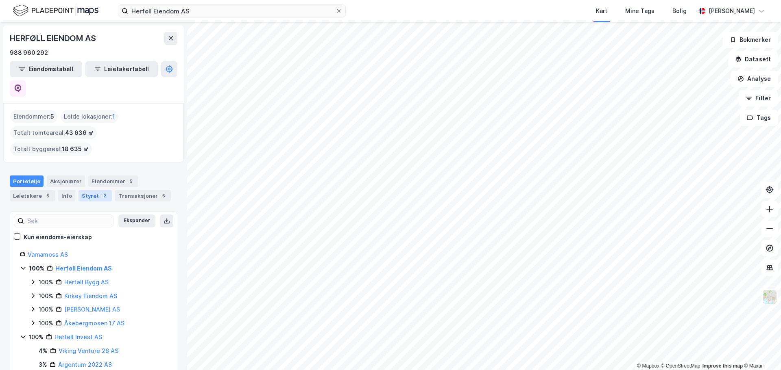
click at [86, 190] on div "Styret 2" at bounding box center [94, 195] width 33 height 11
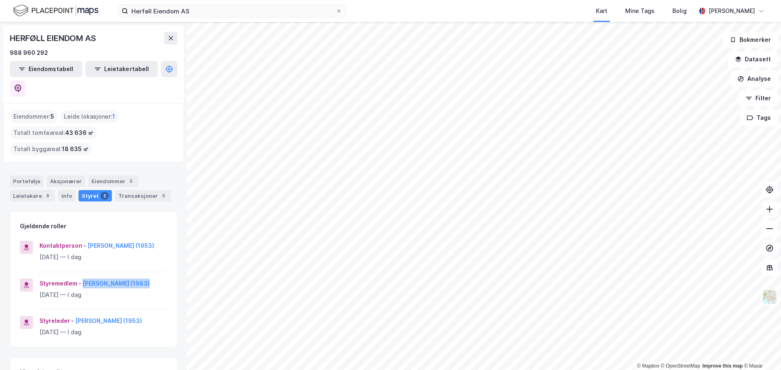
drag, startPoint x: 147, startPoint y: 248, endPoint x: 81, endPoint y: 248, distance: 65.5
click at [81, 279] on div "Styremedlem - Alexander Steenstrup (1983)" at bounding box center [103, 284] width 128 height 10
copy button "Alexander Steenstrup"
drag, startPoint x: 102, startPoint y: 37, endPoint x: 9, endPoint y: 41, distance: 93.2
click at [9, 41] on div "HERFØLL EIENDOM AS 988 960 292 Eiendomstabell Leietakertabell" at bounding box center [93, 64] width 181 height 78
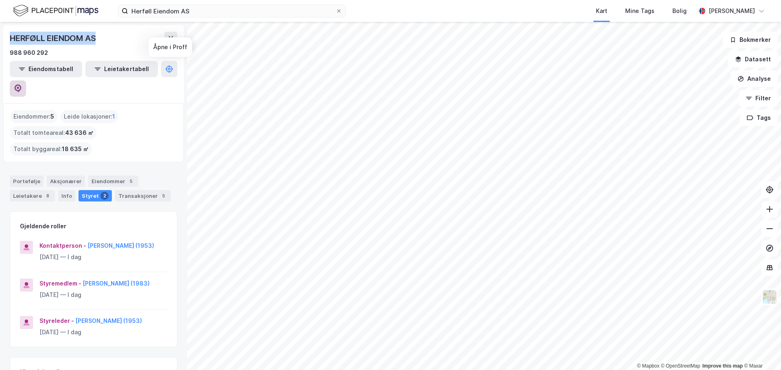
click at [22, 85] on icon at bounding box center [18, 89] width 8 height 8
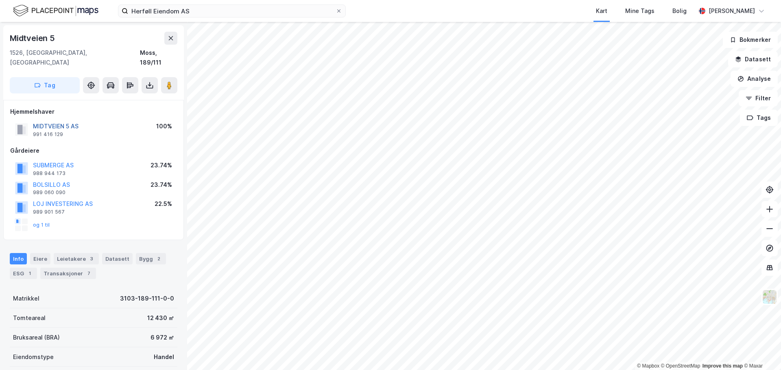
click at [0, 0] on button "MIDTVEIEN 5 AS" at bounding box center [0, 0] width 0 height 0
